Goal: Check status: Check status

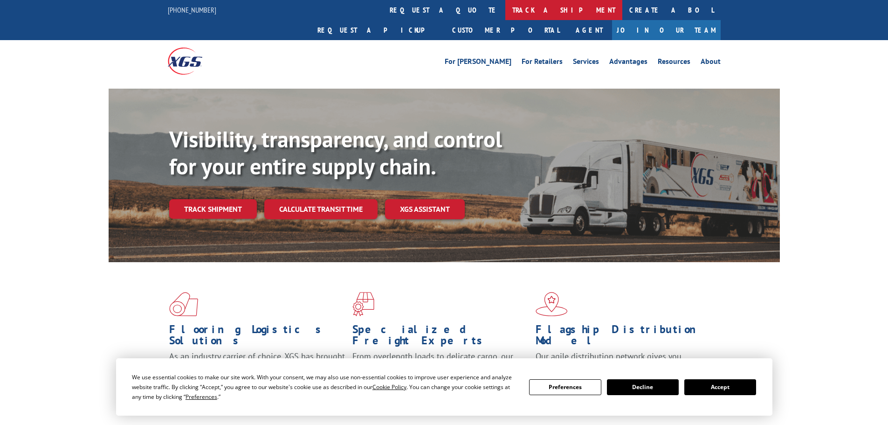
click at [505, 7] on link "track a shipment" at bounding box center [563, 10] width 117 height 20
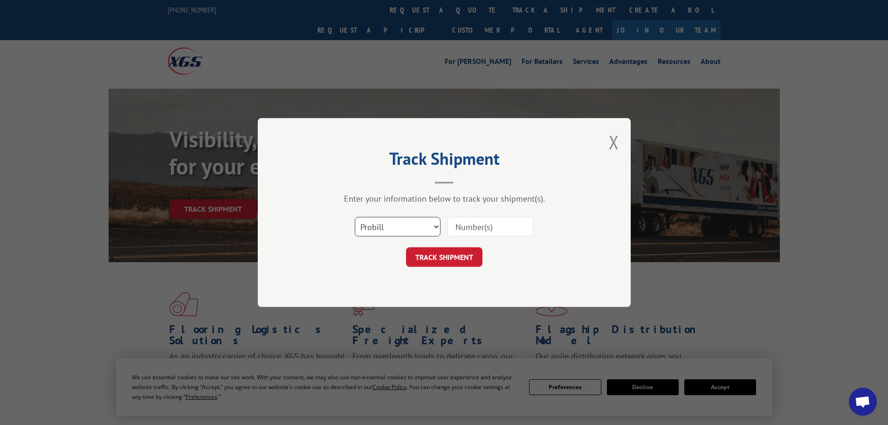
click at [388, 222] on select "Select category... Probill BOL PO" at bounding box center [398, 227] width 86 height 20
select select "bol"
click at [355, 217] on select "Select category... Probill BOL PO" at bounding box center [398, 227] width 86 height 20
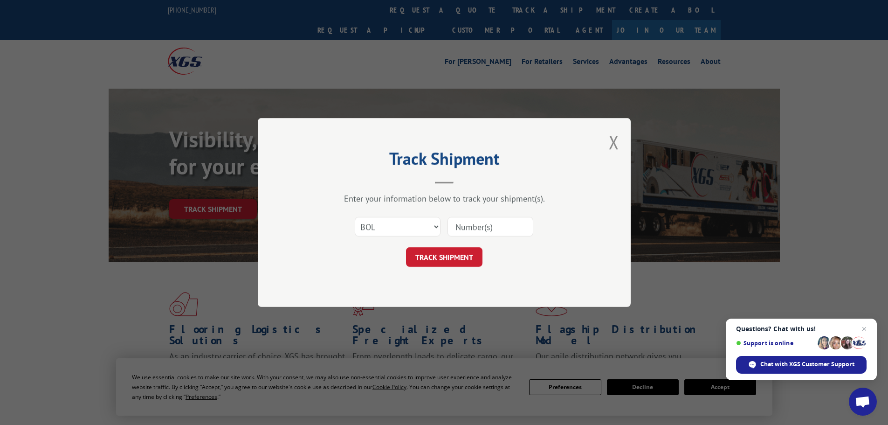
click at [455, 228] on input at bounding box center [491, 227] width 86 height 20
paste input "15340060"
type input "15340060"
click at [437, 253] on button "TRACK SHIPMENT" at bounding box center [444, 257] width 76 height 20
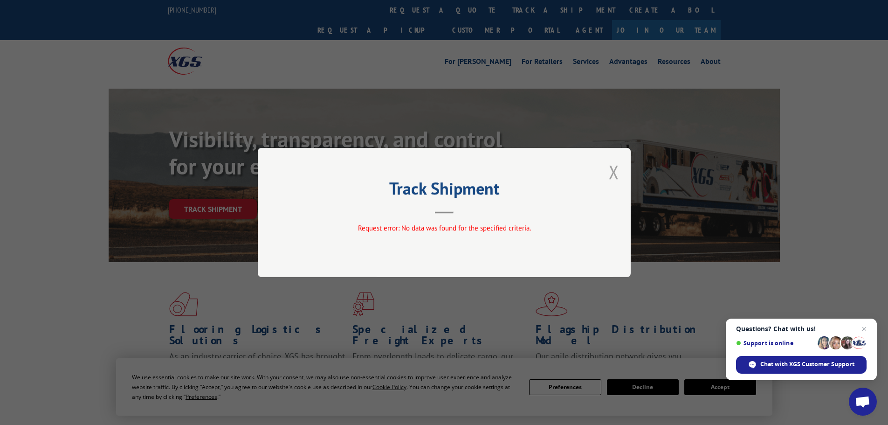
click at [616, 168] on button "Close modal" at bounding box center [614, 171] width 10 height 25
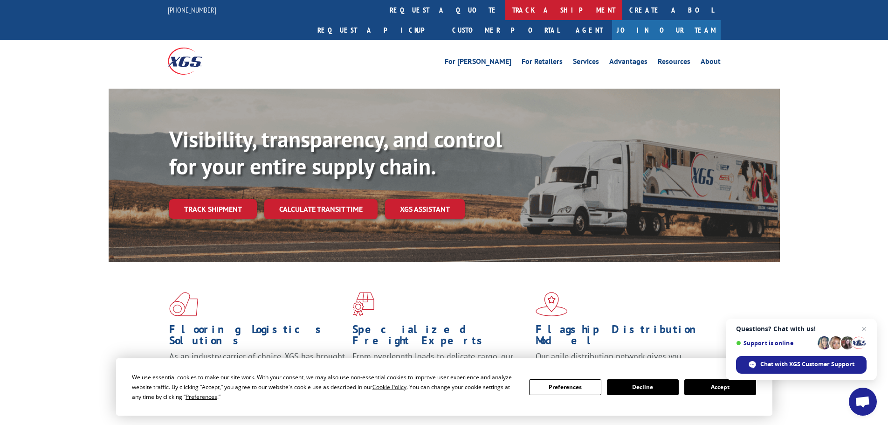
click at [505, 6] on link "track a shipment" at bounding box center [563, 10] width 117 height 20
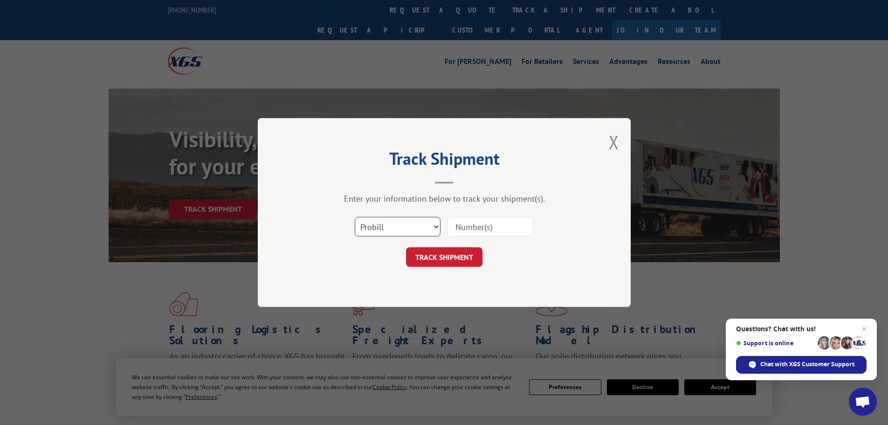
click at [379, 225] on select "Select category... Probill BOL PO" at bounding box center [398, 227] width 86 height 20
select select "po"
click at [355, 217] on select "Select category... Probill BOL PO" at bounding box center [398, 227] width 86 height 20
click at [454, 223] on input at bounding box center [491, 227] width 86 height 20
type input "68528626"
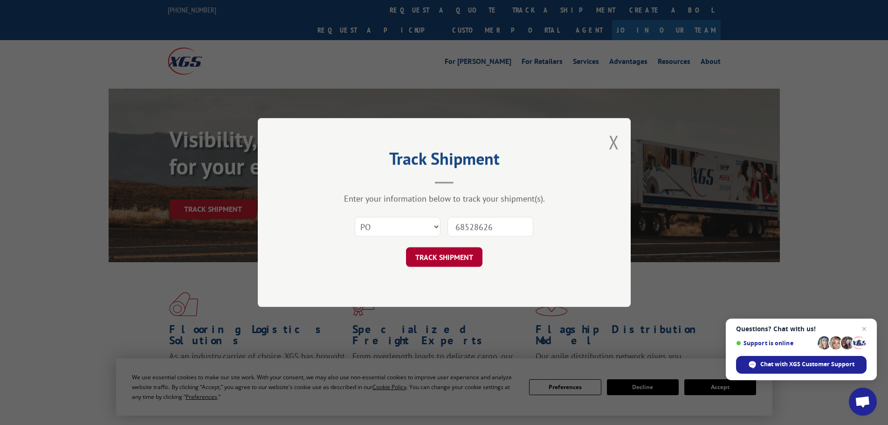
click at [442, 253] on button "TRACK SHIPMENT" at bounding box center [444, 257] width 76 height 20
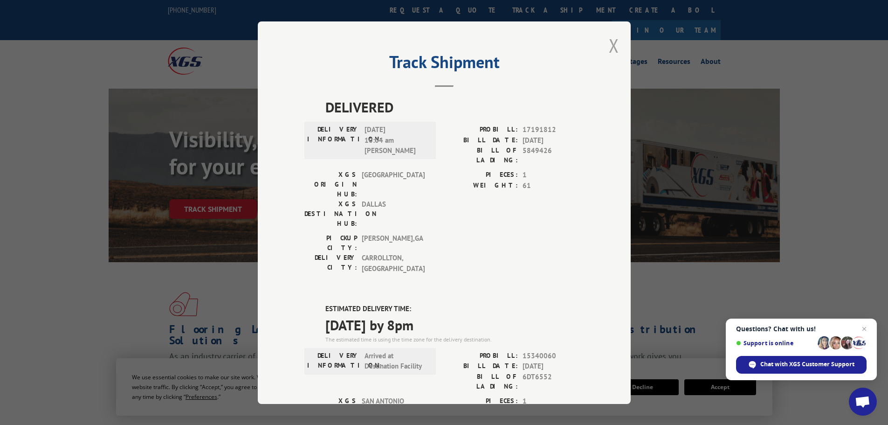
click at [611, 45] on button "Close modal" at bounding box center [614, 45] width 10 height 25
